Goal: Check status: Check status

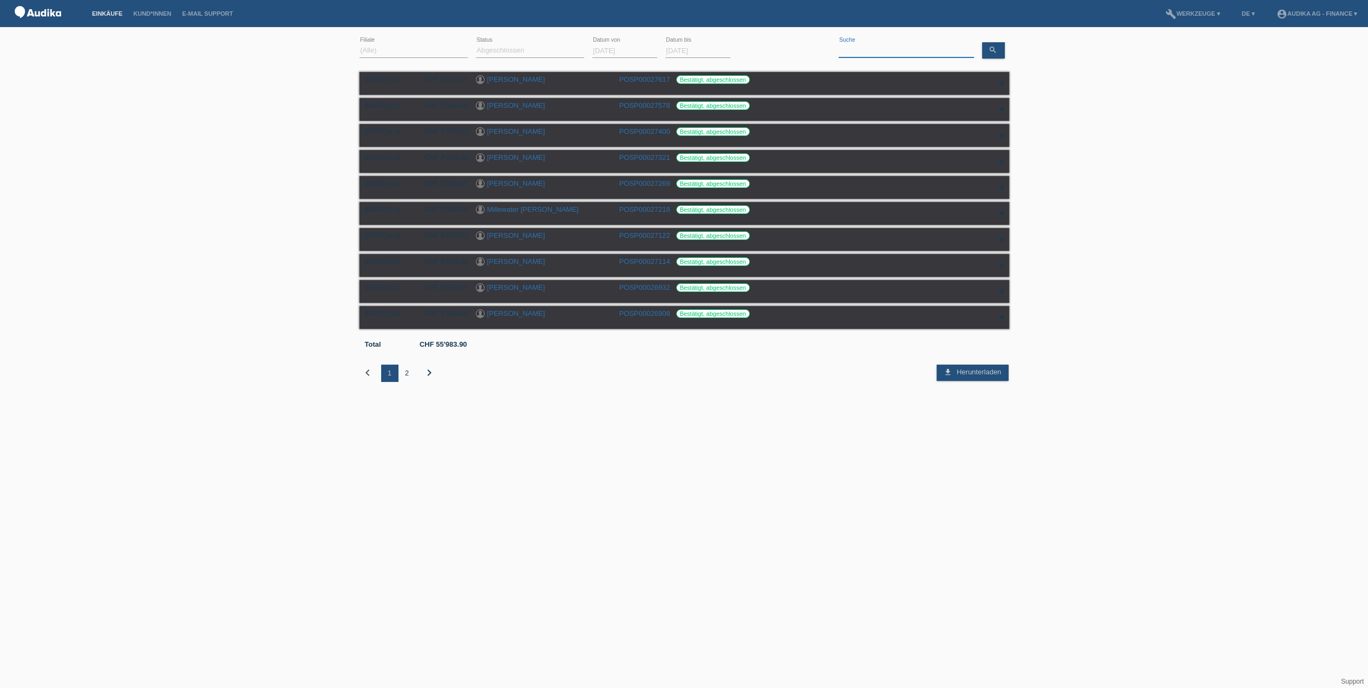
click at [843, 45] on input at bounding box center [906, 51] width 135 height 14
type input "luigi"
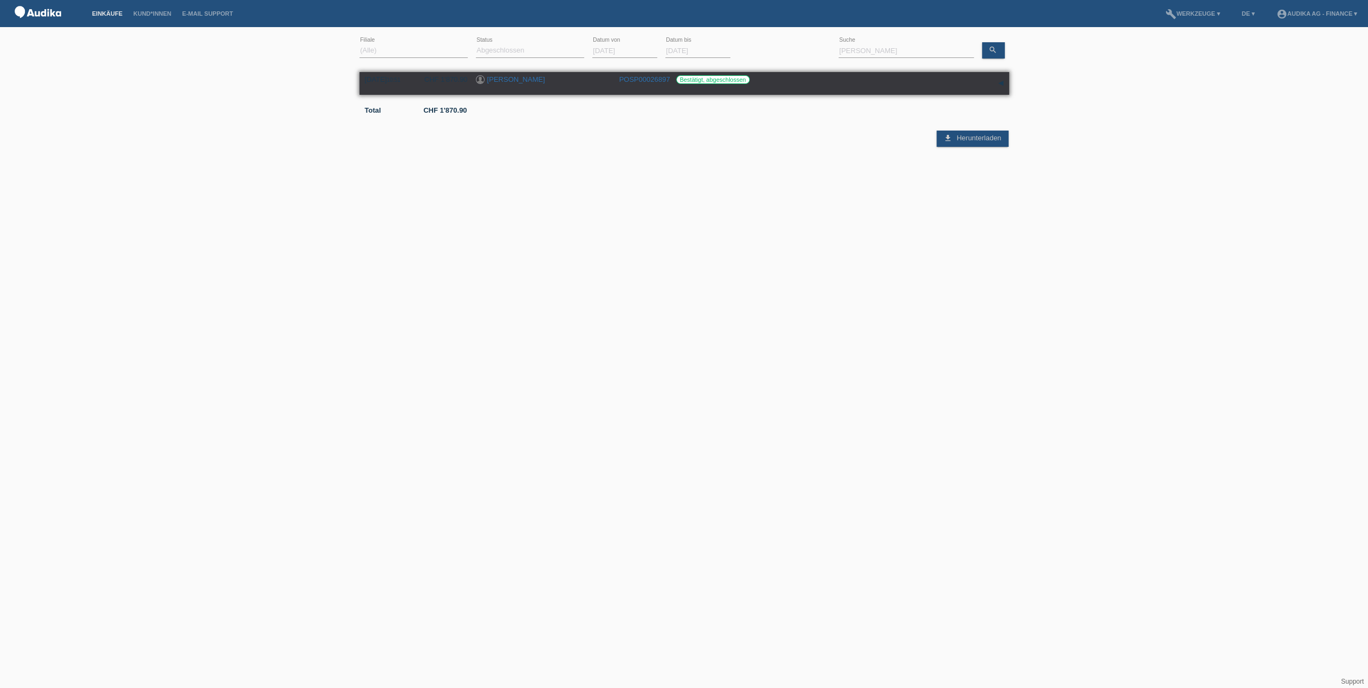
click at [513, 77] on link "[PERSON_NAME]" at bounding box center [516, 79] width 58 height 8
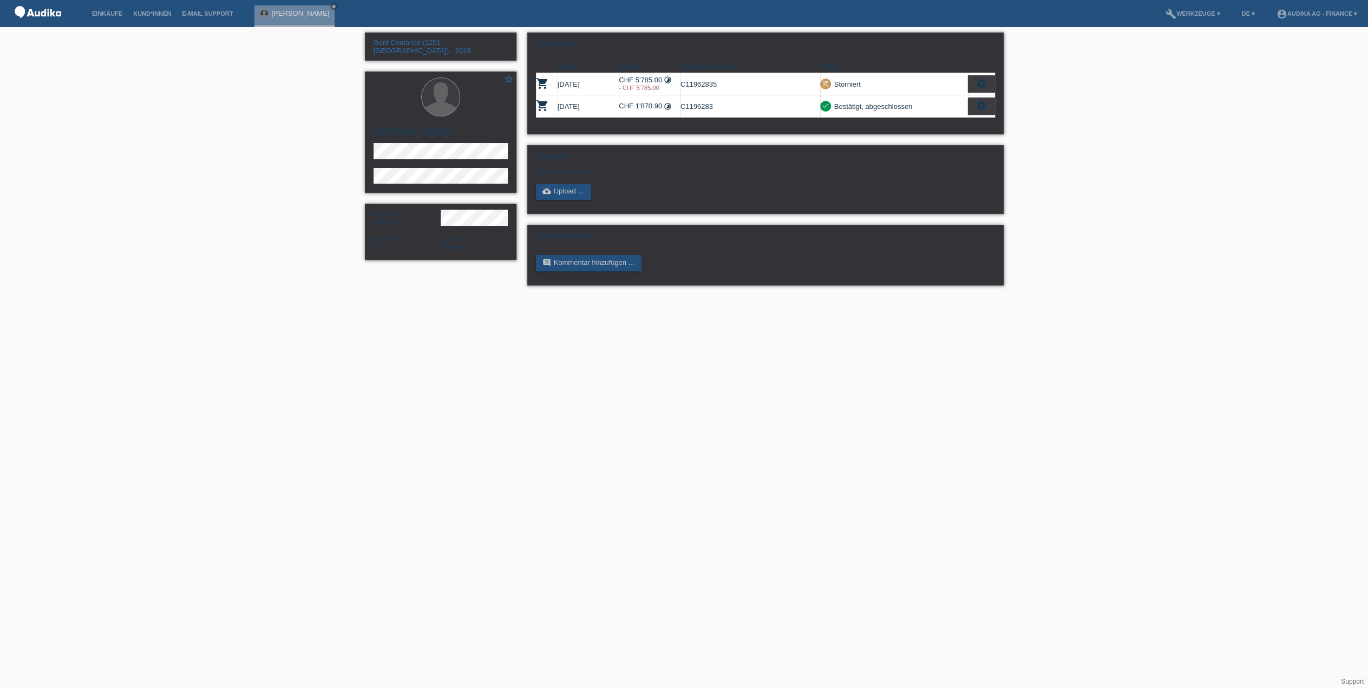
click at [408, 296] on html "Einkäufe Kund*innen E-Mail Support [PERSON_NAME] close menu" at bounding box center [684, 148] width 1368 height 296
click at [782, 296] on html "Einkäufe Kund*innen E-Mail Support Luigi Mondati close menu" at bounding box center [684, 148] width 1368 height 296
click at [977, 101] on icon "settings" at bounding box center [982, 106] width 12 height 12
click at [823, 296] on html "Einkäufe Kund*innen E-Mail Support Luigi Mondati close menu" at bounding box center [684, 148] width 1368 height 296
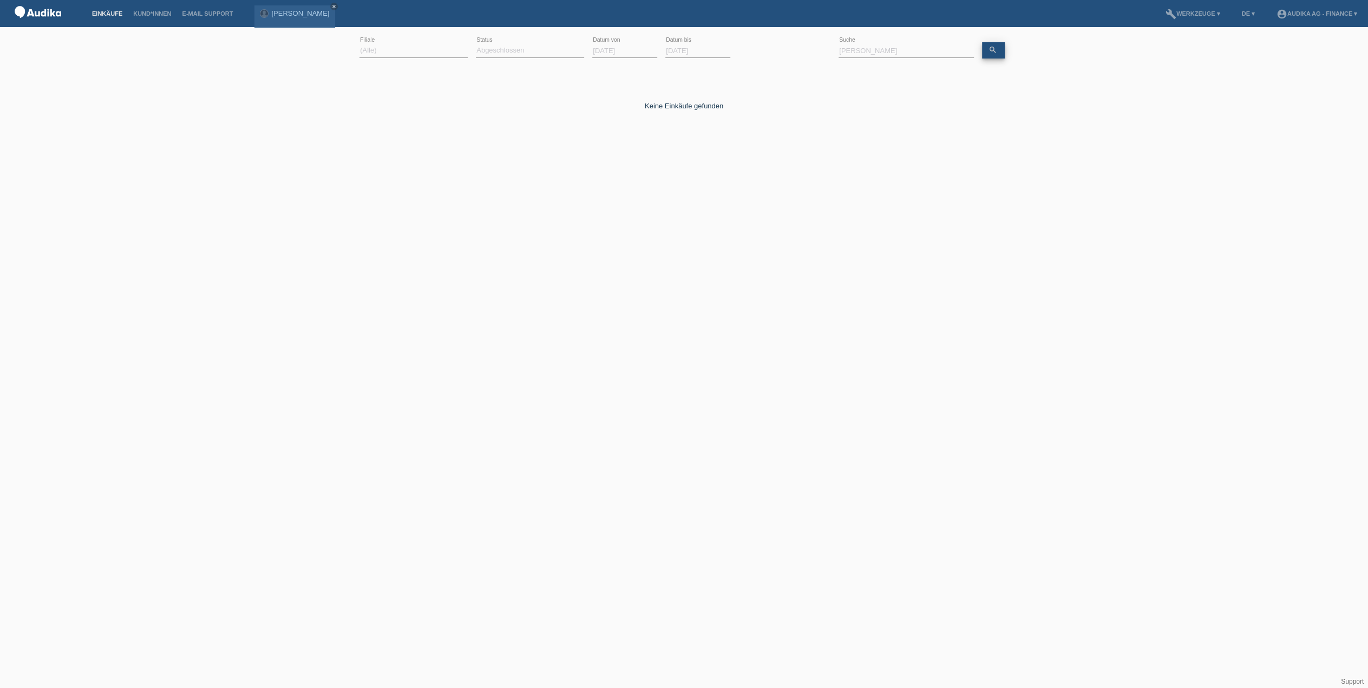
click at [998, 45] on link "search" at bounding box center [993, 50] width 23 height 16
click at [671, 50] on input "[DATE]" at bounding box center [698, 51] width 65 height 14
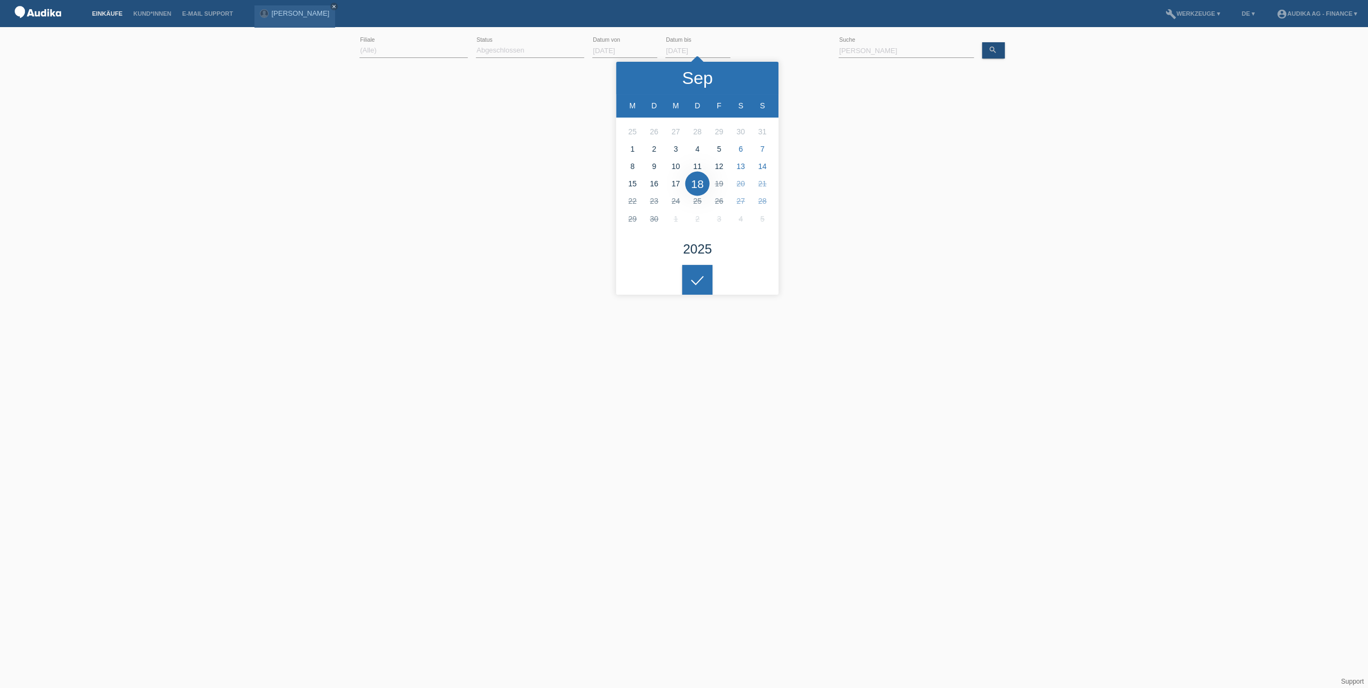
click at [620, 53] on input "[DATE]" at bounding box center [624, 51] width 65 height 14
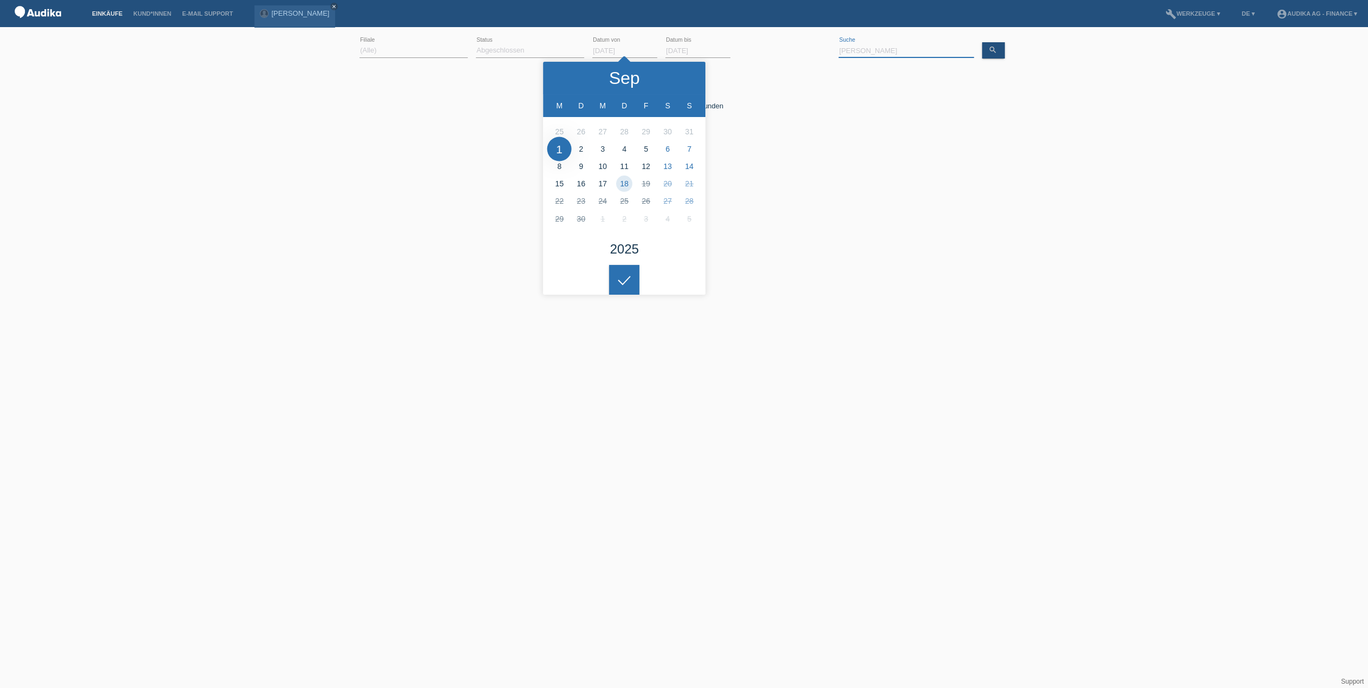
click at [859, 54] on input "[PERSON_NAME]" at bounding box center [906, 51] width 135 height 14
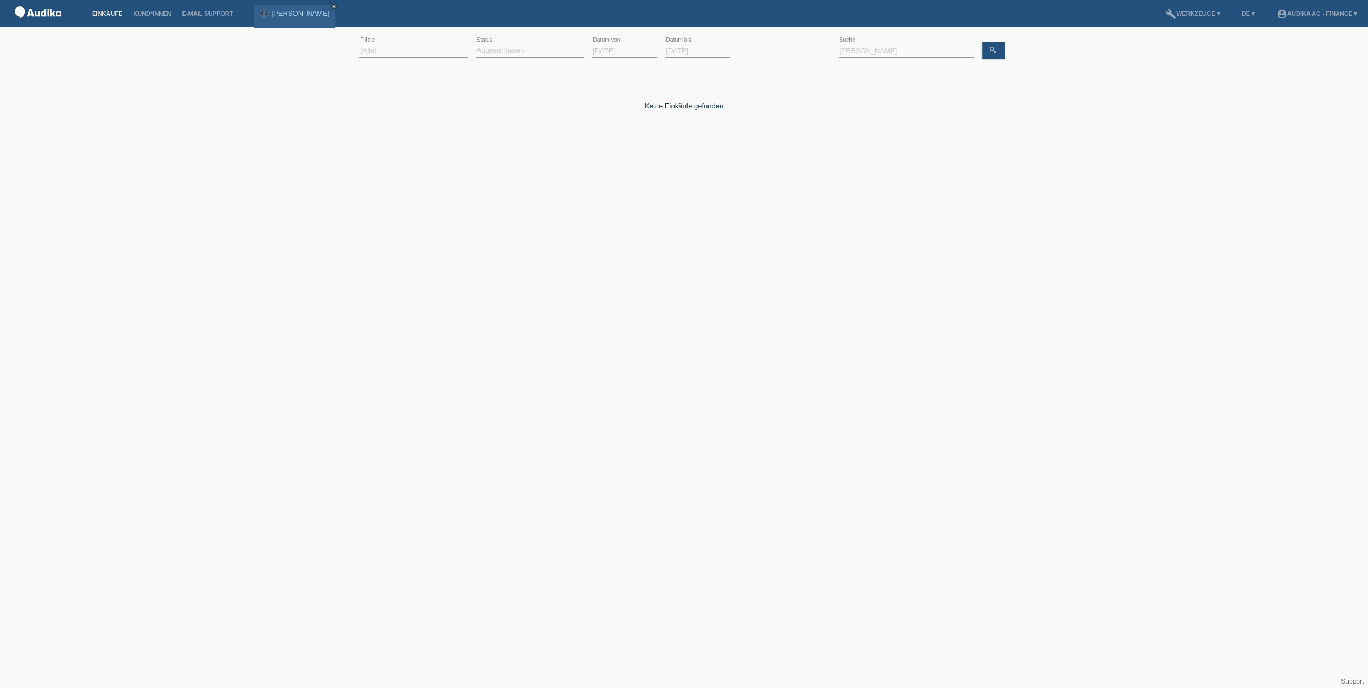
click at [614, 47] on input "[DATE]" at bounding box center [624, 51] width 65 height 14
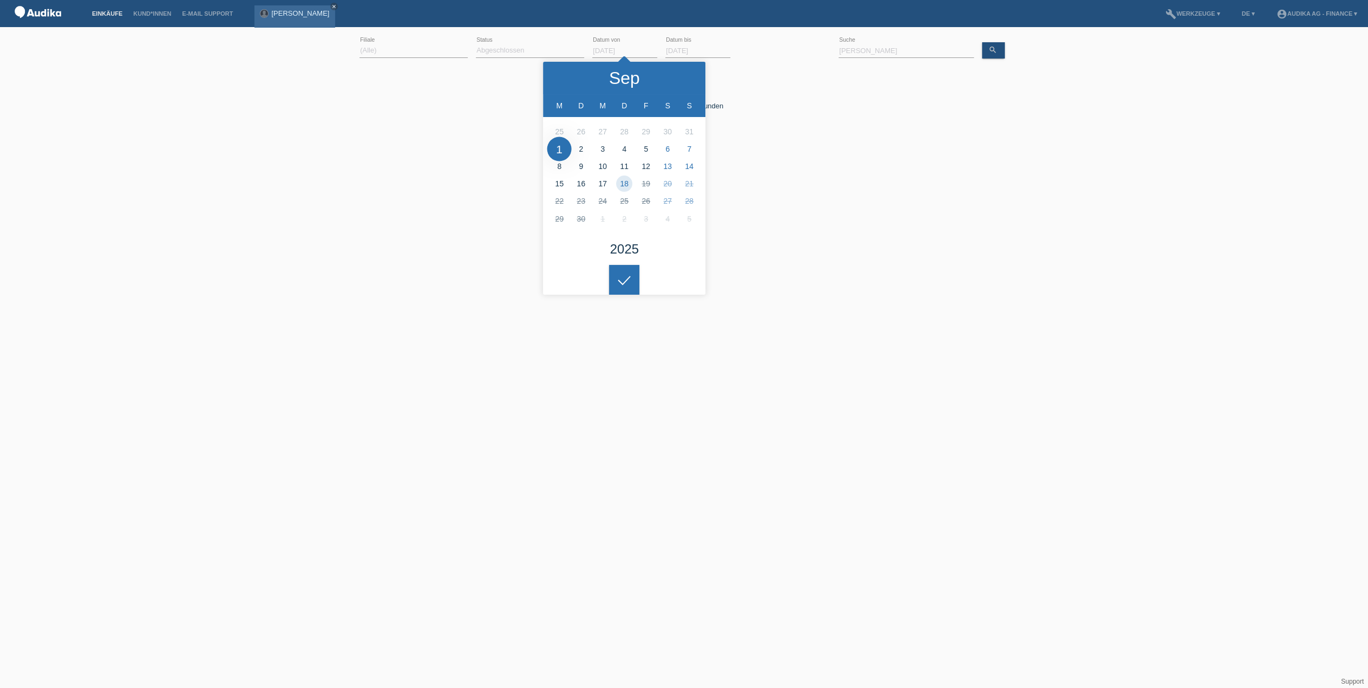
click at [291, 19] on div "[PERSON_NAME] close" at bounding box center [295, 16] width 80 height 22
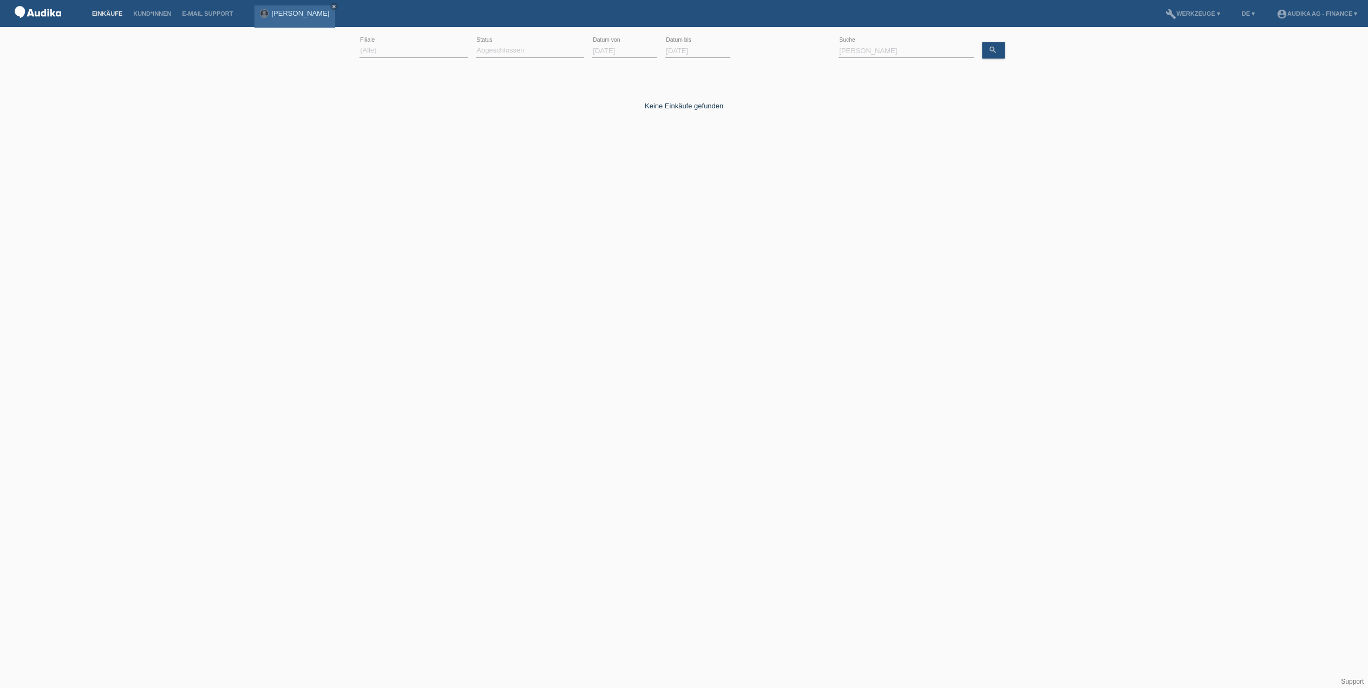
click at [279, 14] on link "[PERSON_NAME]" at bounding box center [300, 13] width 58 height 8
click at [279, 13] on link "[PERSON_NAME]" at bounding box center [300, 13] width 58 height 8
drag, startPoint x: 317, startPoint y: 6, endPoint x: 323, endPoint y: 11, distance: 8.1
click at [331, 6] on icon "close" at bounding box center [333, 6] width 5 height 5
